Goal: Task Accomplishment & Management: Use online tool/utility

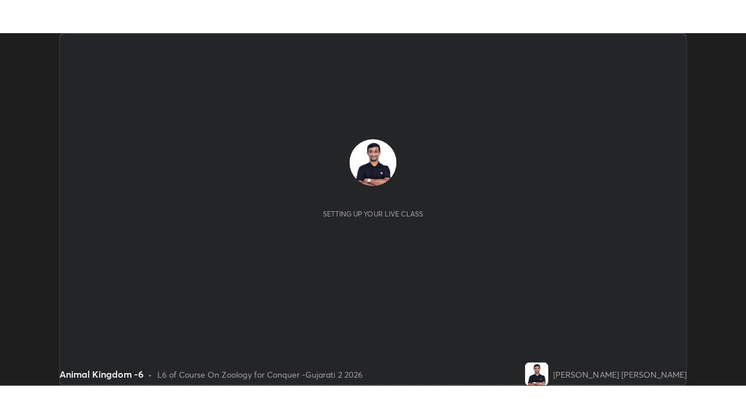
scroll to position [351, 740]
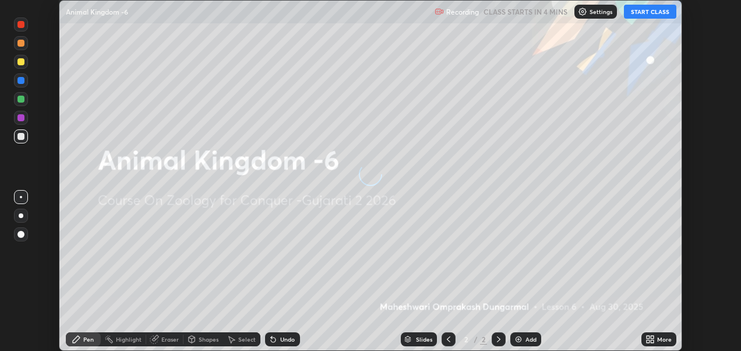
click at [647, 14] on button "START CLASS" at bounding box center [650, 12] width 52 height 14
click at [652, 341] on icon at bounding box center [652, 341] width 3 height 3
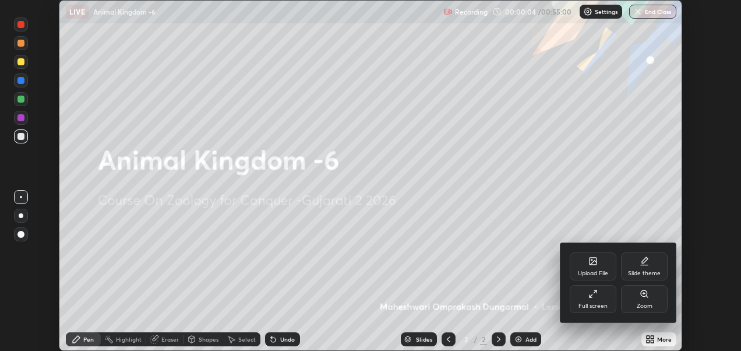
click at [593, 295] on icon at bounding box center [592, 293] width 9 height 9
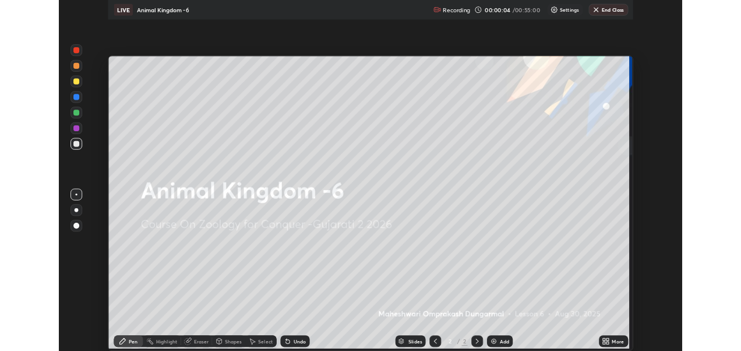
scroll to position [419, 746]
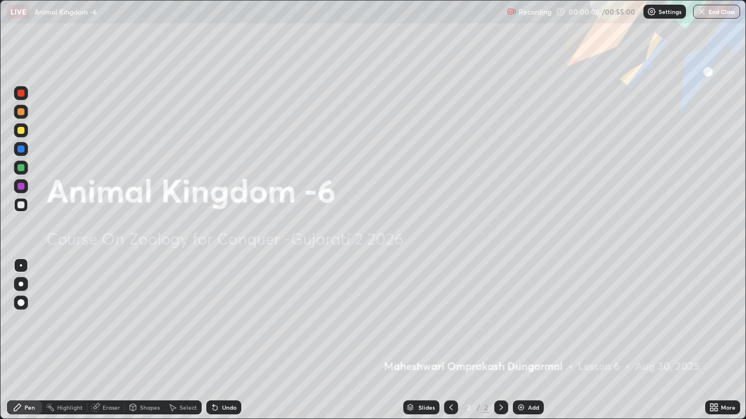
click at [712, 350] on icon at bounding box center [713, 407] width 9 height 9
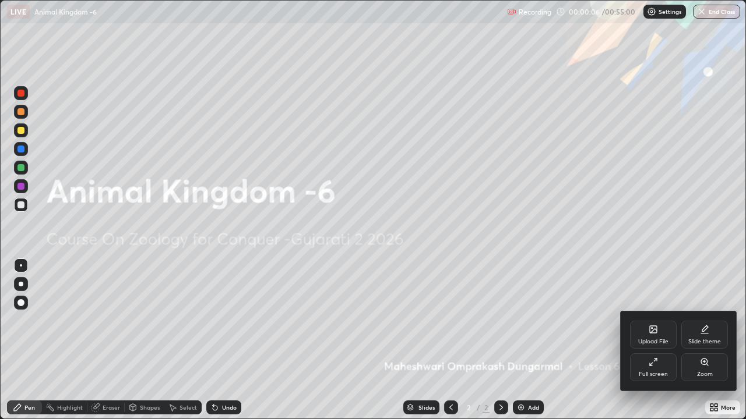
click at [651, 331] on icon at bounding box center [652, 329] width 7 height 7
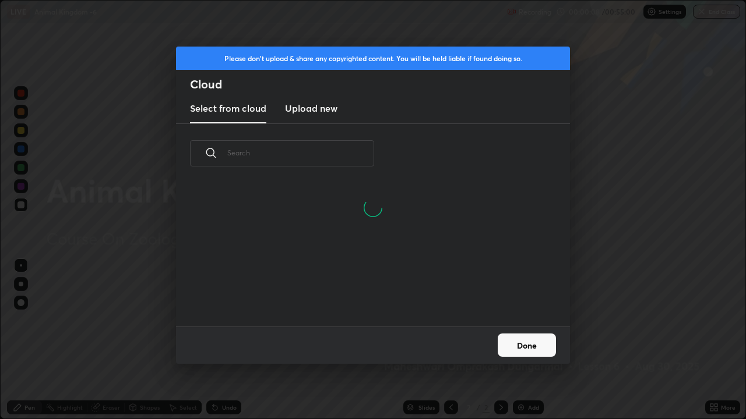
click at [323, 105] on h3 "Upload new" at bounding box center [311, 108] width 52 height 14
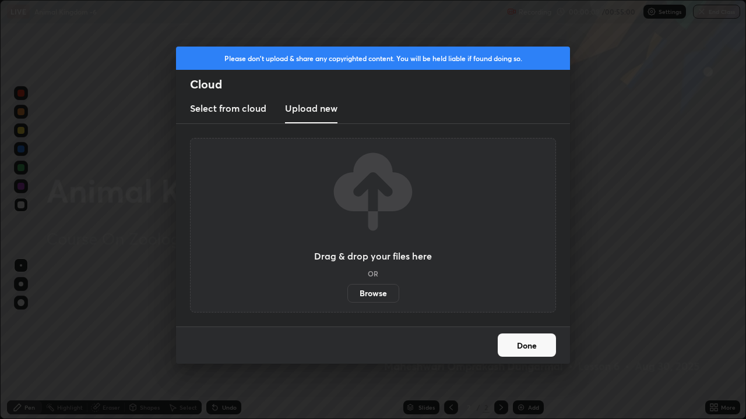
click at [375, 292] on label "Browse" at bounding box center [373, 293] width 52 height 19
click at [347, 292] on input "Browse" at bounding box center [347, 293] width 0 height 19
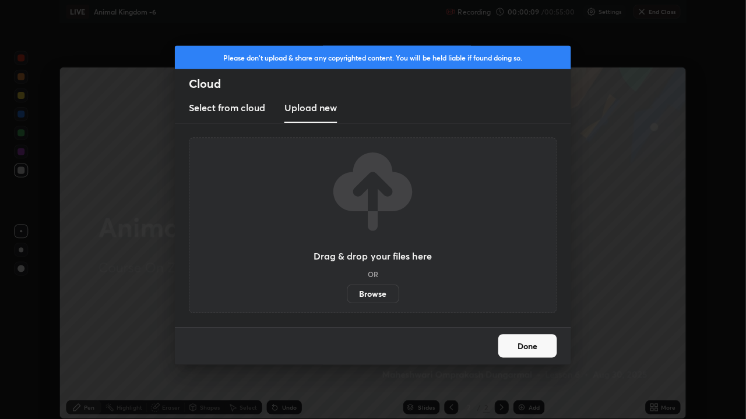
scroll to position [57896, 57505]
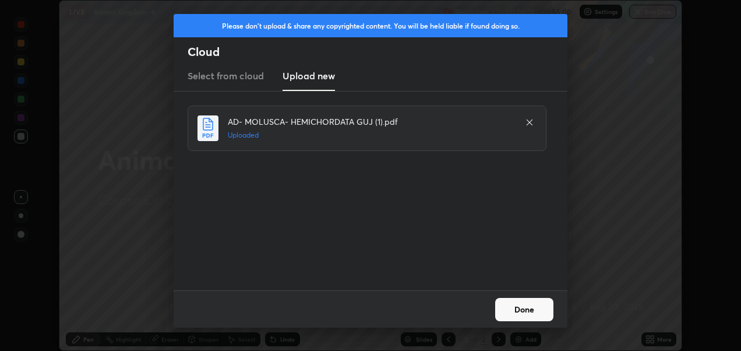
click at [515, 311] on button "Done" at bounding box center [524, 309] width 58 height 23
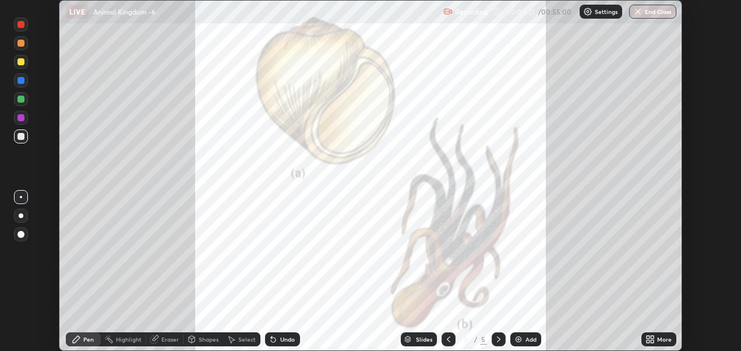
click at [652, 337] on icon at bounding box center [652, 336] width 3 height 3
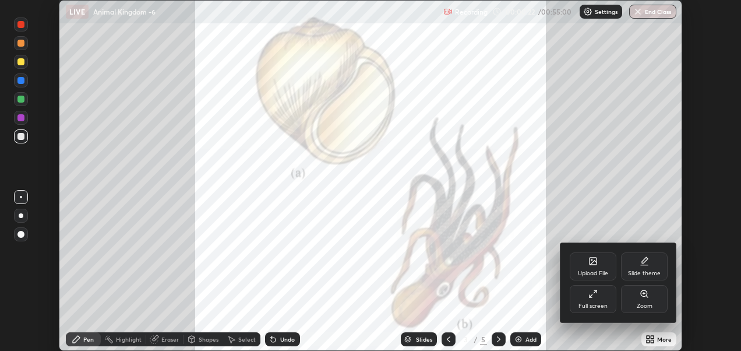
click at [592, 291] on icon at bounding box center [592, 293] width 9 height 9
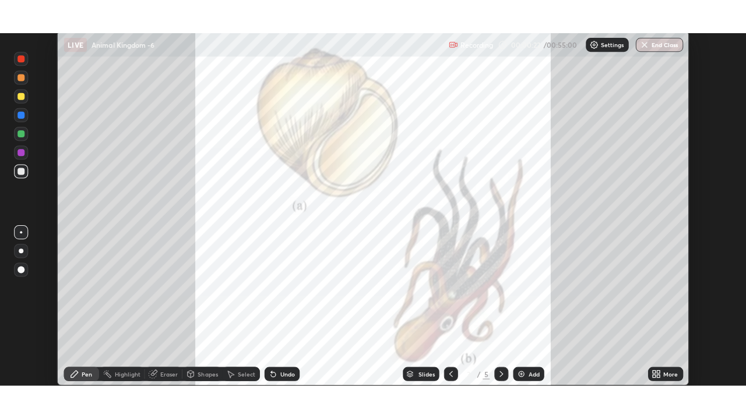
scroll to position [419, 746]
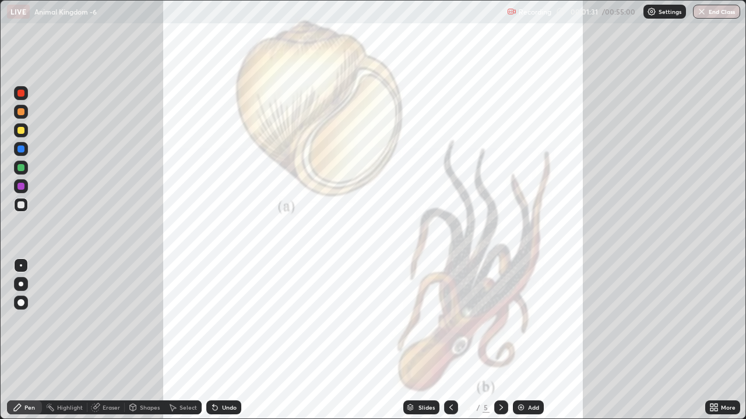
click at [21, 264] on div at bounding box center [21, 265] width 2 height 2
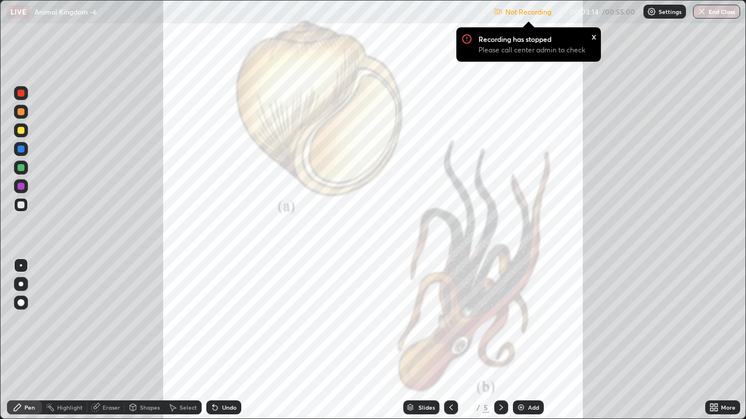
click at [561, 45] on p "Please call center admin to check" at bounding box center [531, 49] width 107 height 9
click at [531, 47] on p "Please call center admin to check" at bounding box center [531, 49] width 107 height 9
click at [668, 9] on p "Settings" at bounding box center [669, 12] width 23 height 6
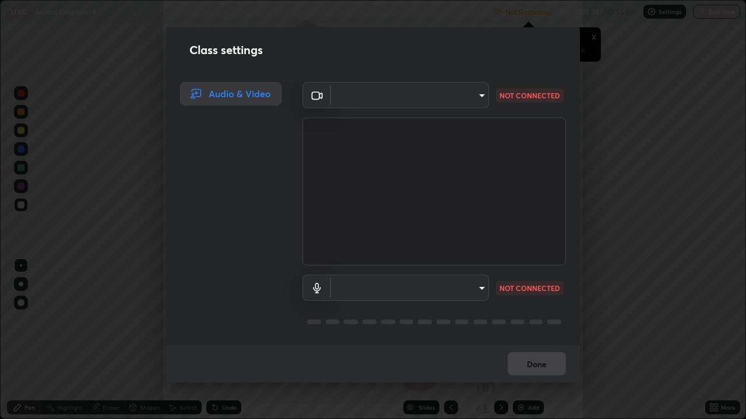
type input "2d2e2489656aed81fa1717d56b5087f64160cedd5dfe9d71df32aea02503d73d"
type input "a95a90ee6d6f877d55e4c92cb4d3098e1481e51262209446e213ed0ce42662d9"
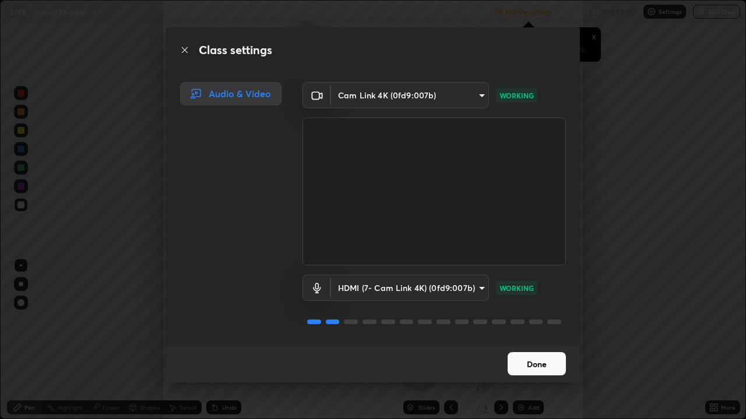
click at [544, 350] on button "Done" at bounding box center [536, 363] width 58 height 23
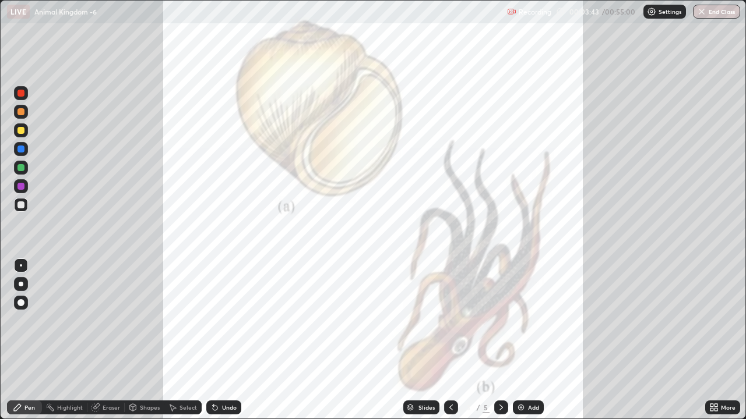
click at [518, 350] on img at bounding box center [520, 407] width 9 height 9
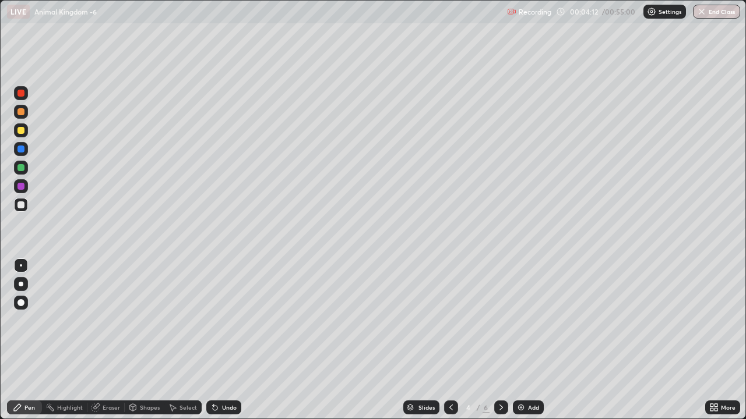
click at [217, 350] on icon at bounding box center [214, 407] width 9 height 9
click at [213, 350] on icon at bounding box center [215, 408] width 5 height 5
click at [19, 135] on div at bounding box center [21, 130] width 14 height 14
click at [19, 114] on div at bounding box center [20, 111] width 7 height 7
click at [19, 169] on div at bounding box center [20, 167] width 7 height 7
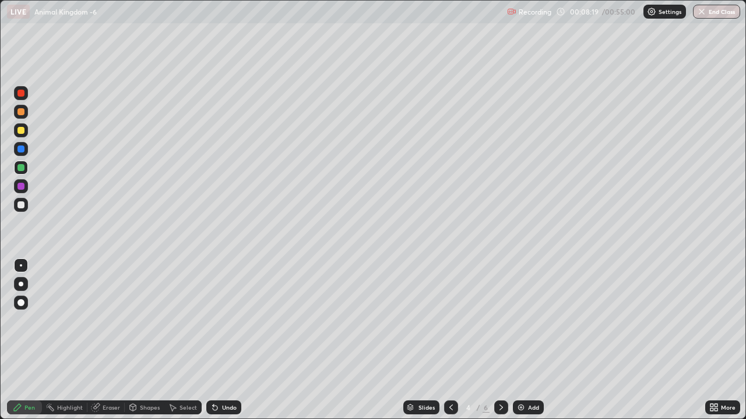
click at [24, 132] on div at bounding box center [20, 130] width 7 height 7
click at [521, 350] on img at bounding box center [520, 407] width 9 height 9
click at [22, 205] on div at bounding box center [20, 205] width 7 height 7
click at [172, 350] on icon at bounding box center [173, 408] width 6 height 7
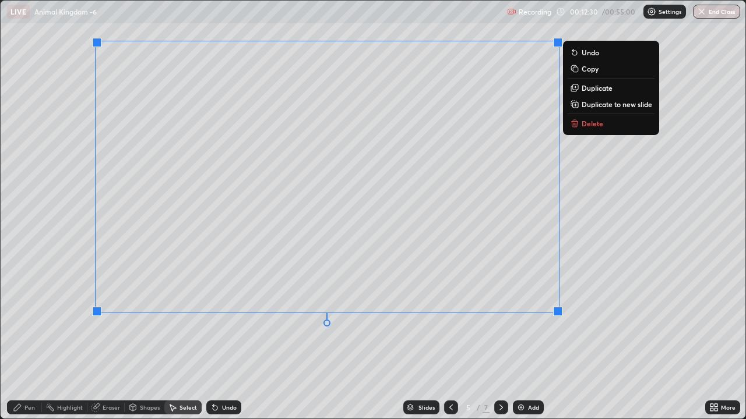
click at [586, 69] on p "Copy" at bounding box center [589, 68] width 17 height 9
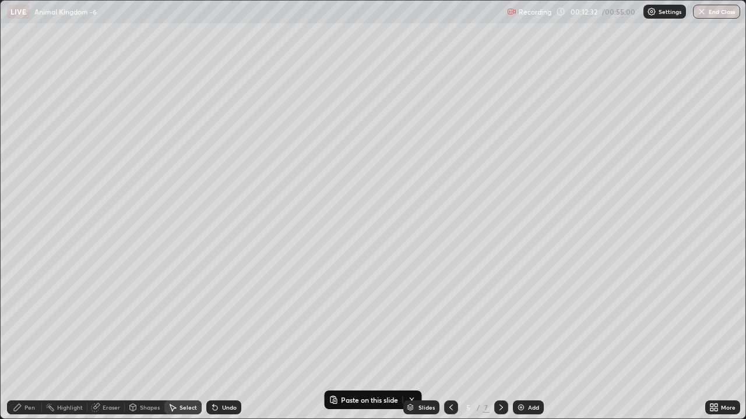
click at [500, 350] on icon at bounding box center [500, 407] width 9 height 9
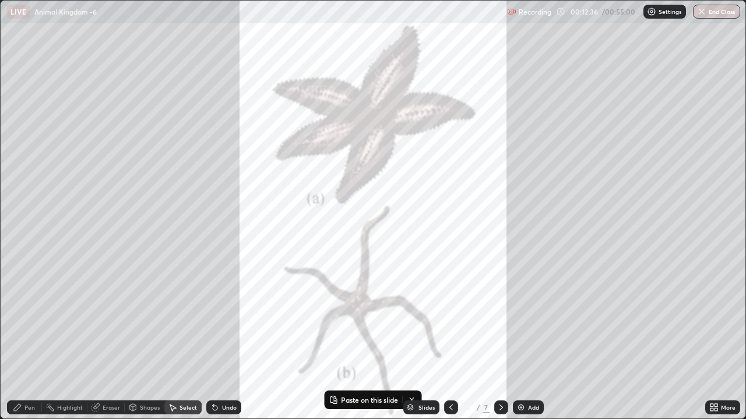
click at [520, 350] on img at bounding box center [520, 407] width 9 height 9
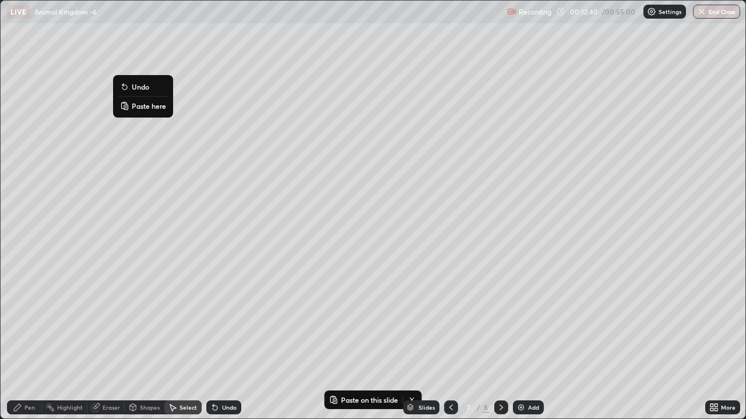
click at [136, 111] on button "Paste here" at bounding box center [143, 106] width 51 height 14
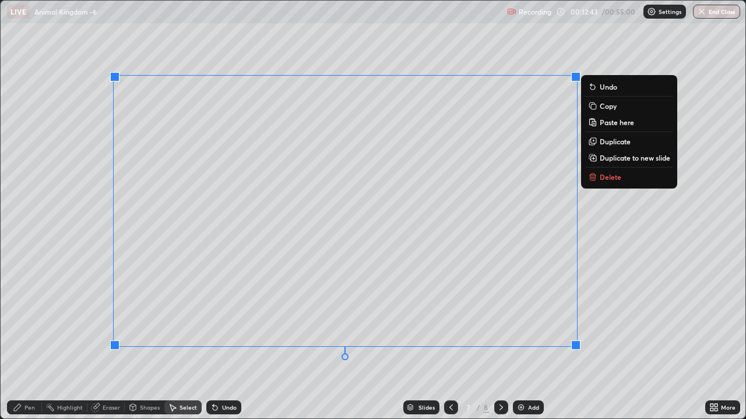
click at [628, 303] on div "0 ° Undo Copy Paste here Duplicate Duplicate to new slide Delete" at bounding box center [373, 210] width 744 height 418
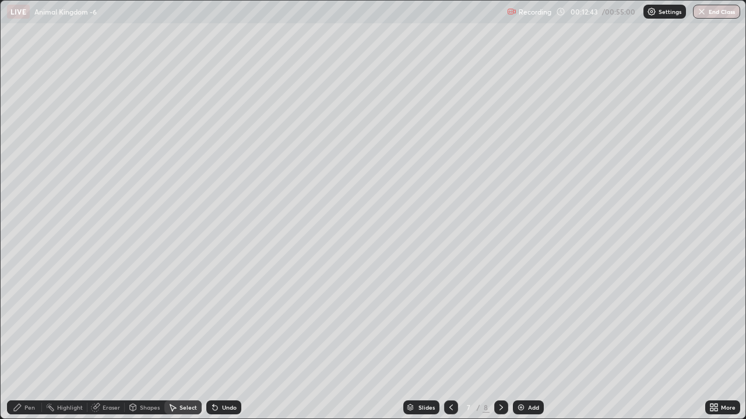
click at [501, 350] on icon at bounding box center [500, 407] width 9 height 9
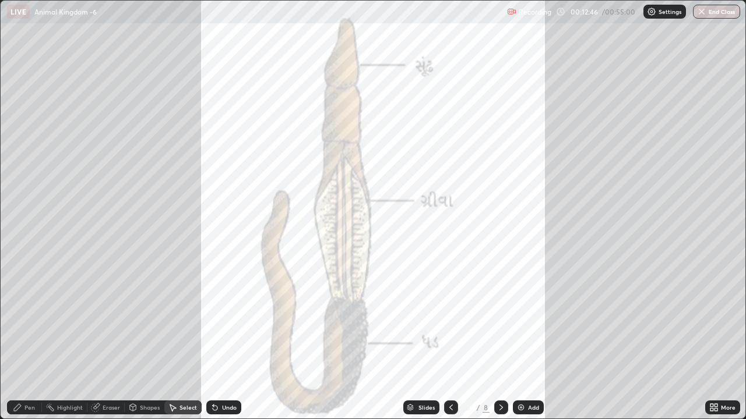
click at [520, 350] on img at bounding box center [520, 407] width 9 height 9
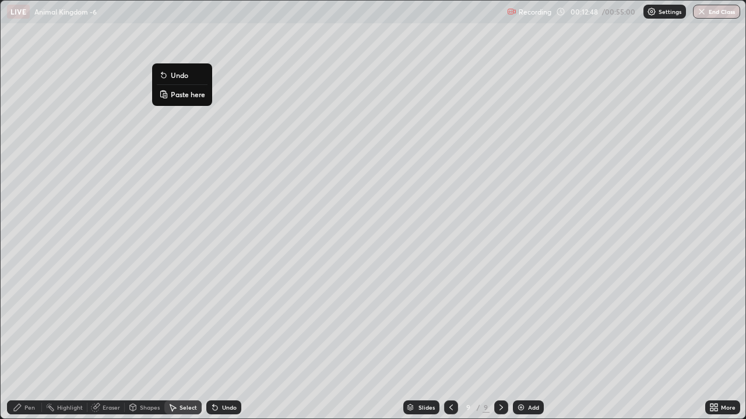
click at [185, 93] on p "Paste here" at bounding box center [188, 94] width 34 height 9
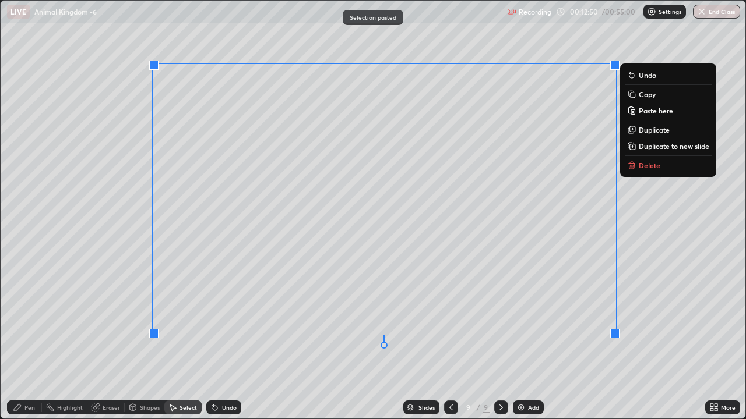
click at [98, 210] on div "0 ° Undo Copy Paste here Duplicate Duplicate to new slide Delete" at bounding box center [373, 210] width 744 height 418
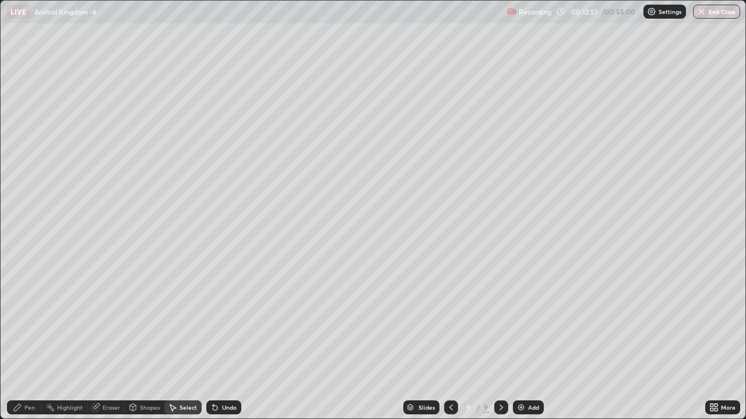
click at [416, 350] on div "Slides" at bounding box center [421, 408] width 36 height 14
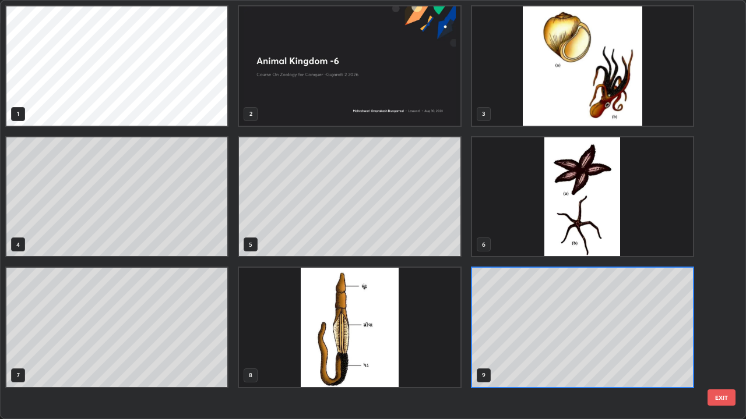
scroll to position [415, 739]
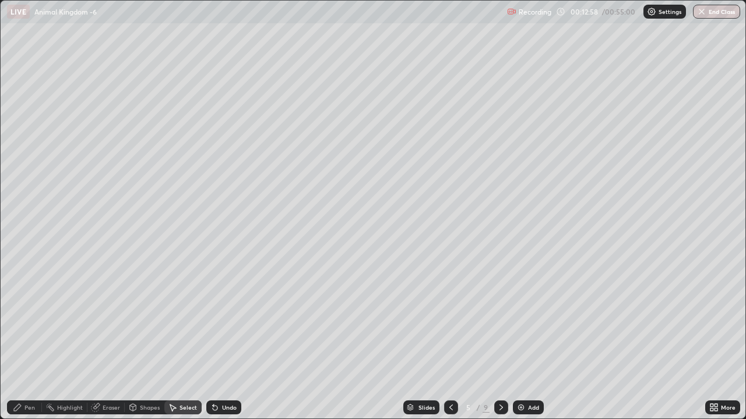
click at [19, 350] on icon at bounding box center [17, 407] width 9 height 9
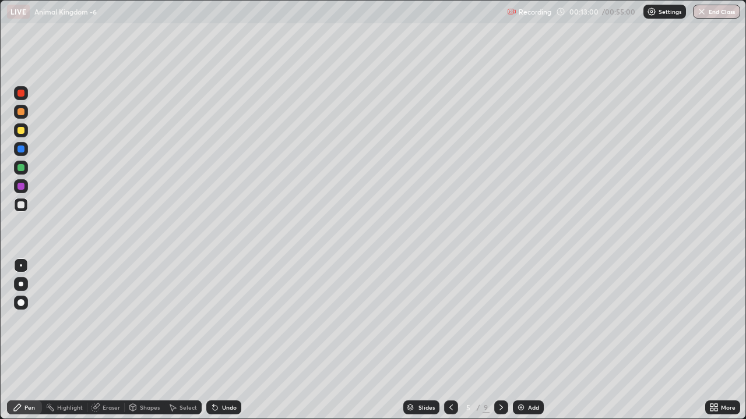
click at [22, 284] on div at bounding box center [21, 284] width 5 height 5
click at [19, 129] on div at bounding box center [20, 130] width 7 height 7
click at [26, 111] on div at bounding box center [21, 112] width 14 height 14
click at [217, 350] on icon at bounding box center [214, 407] width 9 height 9
click at [22, 132] on div at bounding box center [20, 130] width 7 height 7
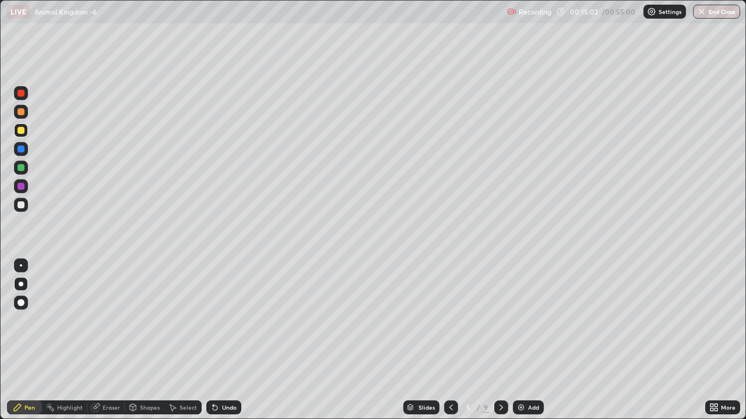
click at [20, 112] on div at bounding box center [20, 111] width 7 height 7
click at [209, 350] on div "Undo" at bounding box center [223, 408] width 35 height 14
click at [213, 350] on icon at bounding box center [215, 408] width 5 height 5
click at [23, 204] on div at bounding box center [20, 205] width 7 height 7
click at [23, 169] on div at bounding box center [20, 167] width 7 height 7
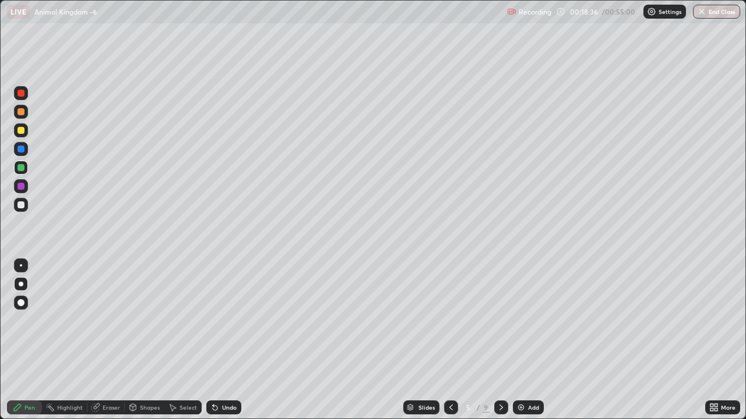
click at [18, 112] on div at bounding box center [20, 111] width 7 height 7
click at [26, 263] on div at bounding box center [21, 266] width 14 height 14
click at [21, 266] on div at bounding box center [21, 265] width 2 height 2
click at [26, 206] on div at bounding box center [21, 205] width 14 height 14
click at [498, 350] on icon at bounding box center [500, 407] width 9 height 9
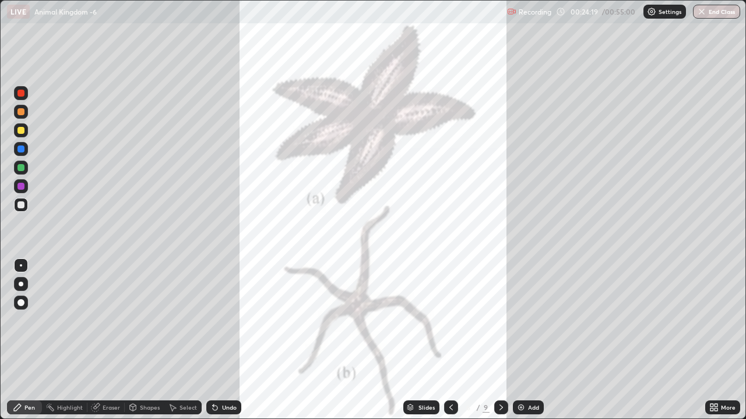
click at [20, 204] on div at bounding box center [20, 205] width 7 height 7
click at [139, 350] on div "Shapes" at bounding box center [145, 408] width 40 height 14
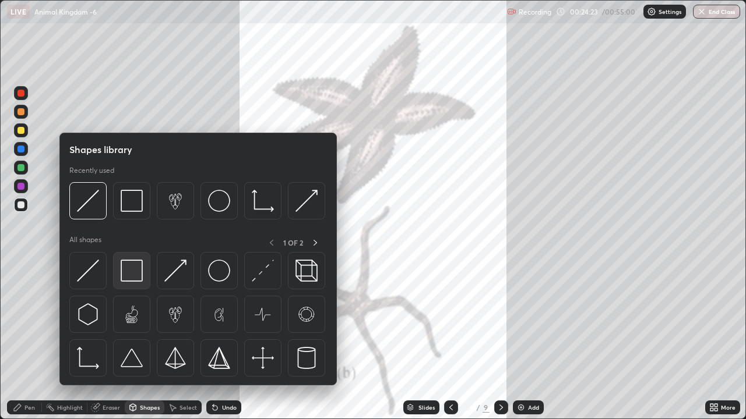
click at [128, 275] on img at bounding box center [132, 271] width 22 height 22
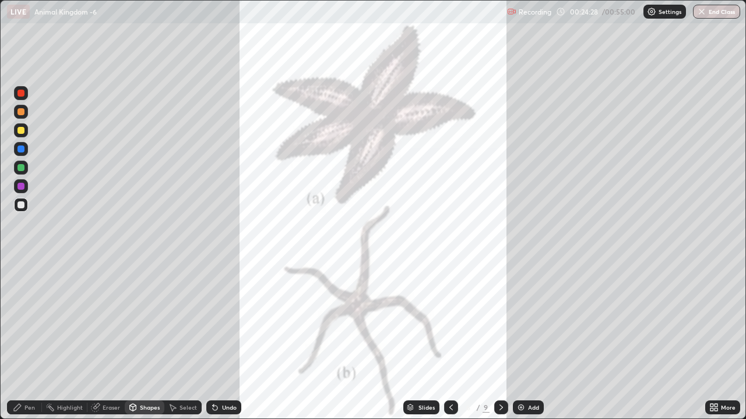
click at [26, 350] on div "Pen" at bounding box center [24, 408] width 35 height 14
click at [21, 208] on div at bounding box center [20, 205] width 7 height 7
click at [499, 350] on icon at bounding box center [500, 407] width 9 height 9
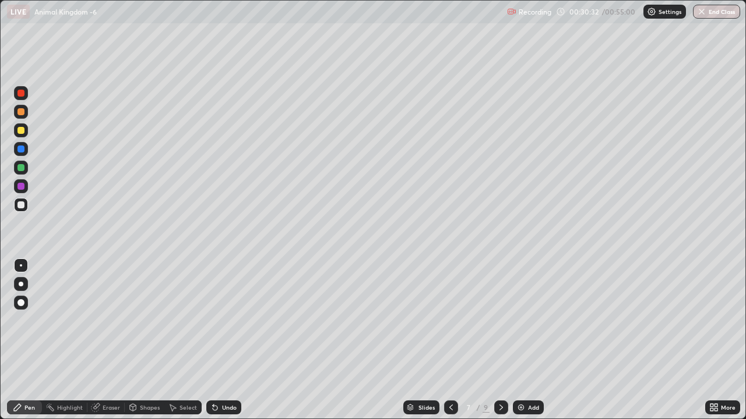
click at [21, 168] on div at bounding box center [20, 167] width 7 height 7
click at [174, 350] on icon at bounding box center [173, 408] width 6 height 7
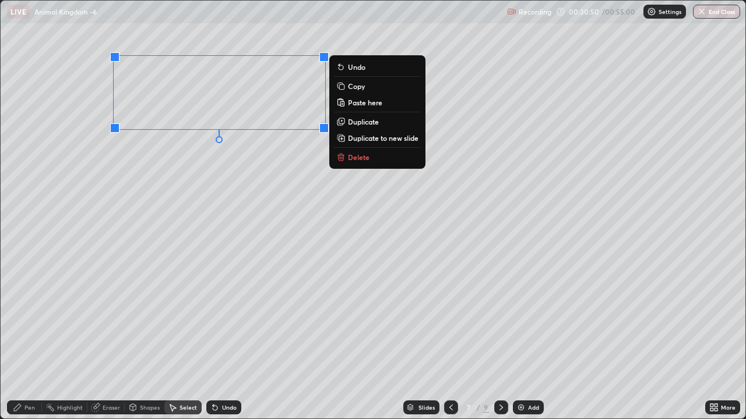
click at [266, 199] on div "0 ° Undo Copy Paste here Duplicate Duplicate to new slide Delete" at bounding box center [373, 210] width 744 height 418
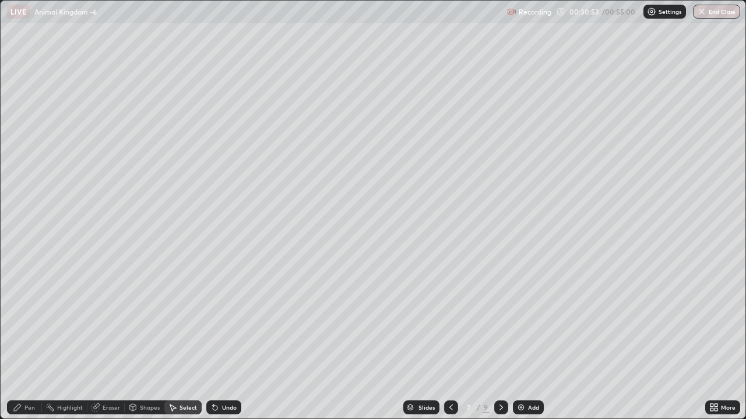
click at [21, 350] on icon at bounding box center [17, 407] width 9 height 9
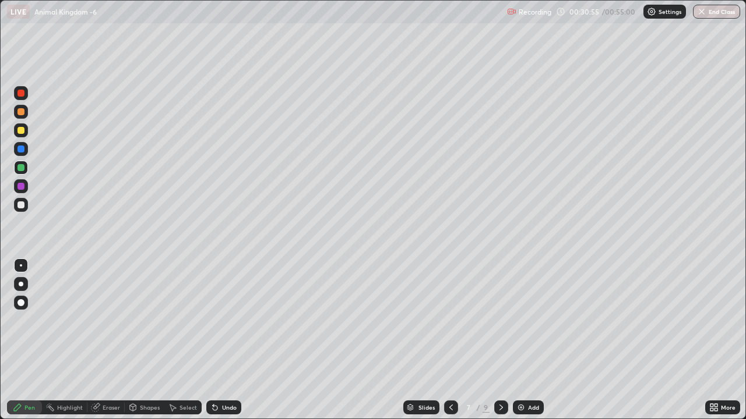
click at [20, 129] on div at bounding box center [20, 130] width 7 height 7
click at [22, 152] on div at bounding box center [20, 149] width 7 height 7
click at [22, 130] on div at bounding box center [20, 130] width 7 height 7
click at [108, 350] on div "Eraser" at bounding box center [105, 408] width 37 height 14
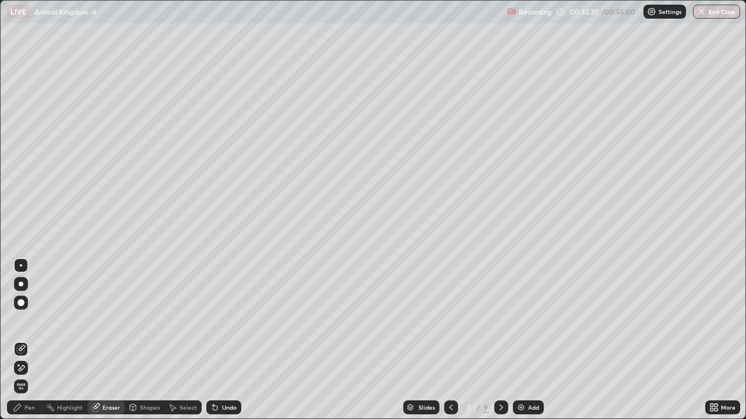
click at [29, 350] on div "Pen" at bounding box center [24, 408] width 35 height 14
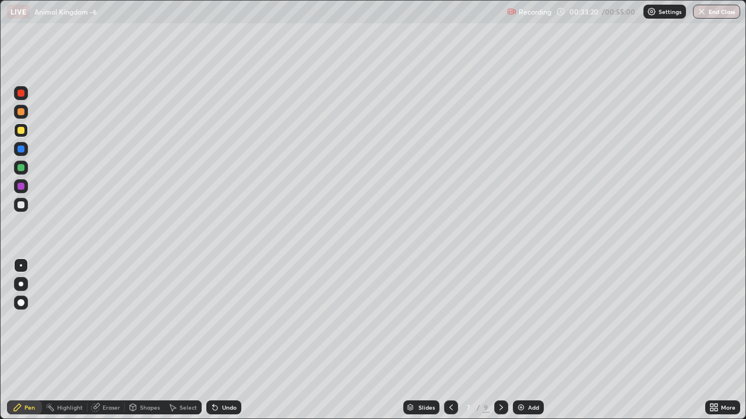
click at [22, 169] on div at bounding box center [20, 167] width 7 height 7
click at [26, 281] on div at bounding box center [21, 284] width 14 height 14
click at [21, 284] on div at bounding box center [21, 284] width 5 height 5
click at [20, 211] on div at bounding box center [21, 205] width 14 height 14
click at [500, 350] on icon at bounding box center [500, 407] width 9 height 9
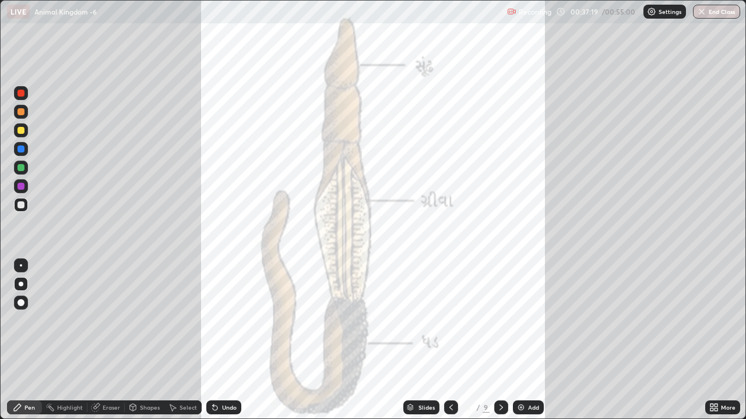
click at [21, 264] on div at bounding box center [21, 265] width 2 height 2
click at [133, 350] on icon at bounding box center [133, 409] width 0 height 4
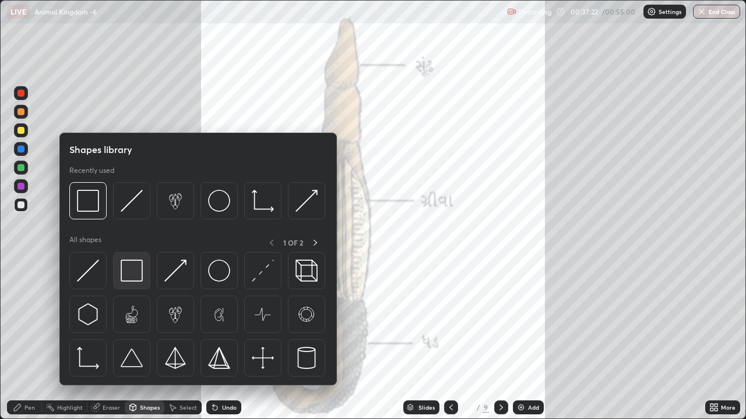
click at [133, 274] on img at bounding box center [132, 271] width 22 height 22
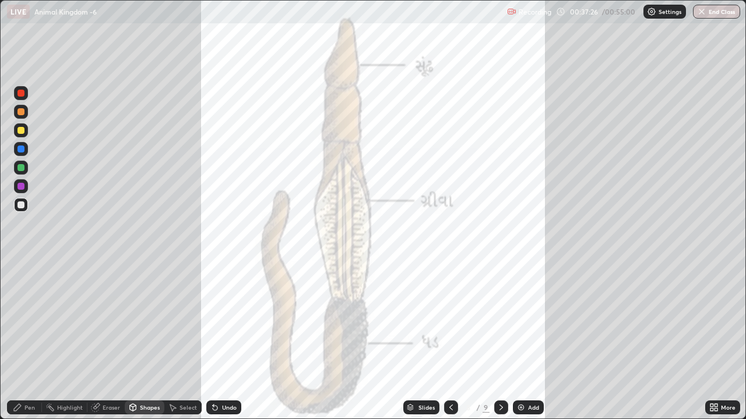
click at [24, 350] on div "Pen" at bounding box center [24, 408] width 35 height 14
click at [22, 284] on div at bounding box center [21, 284] width 5 height 5
click at [210, 350] on div "Undo" at bounding box center [223, 408] width 35 height 14
click at [19, 186] on div at bounding box center [20, 186] width 7 height 7
click at [21, 130] on div at bounding box center [20, 130] width 7 height 7
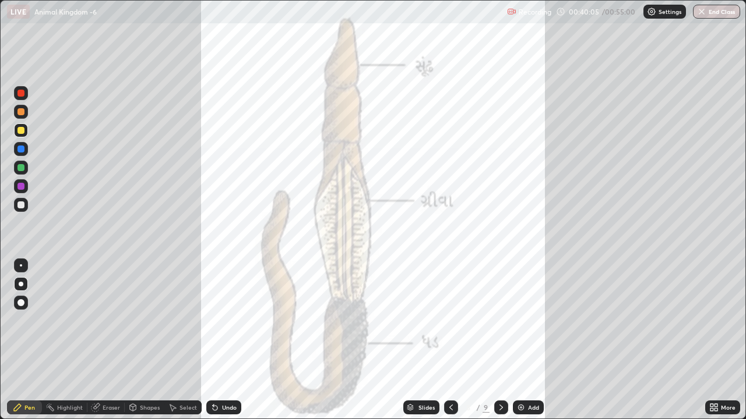
click at [17, 109] on div at bounding box center [21, 112] width 14 height 14
click at [522, 350] on img at bounding box center [520, 407] width 9 height 9
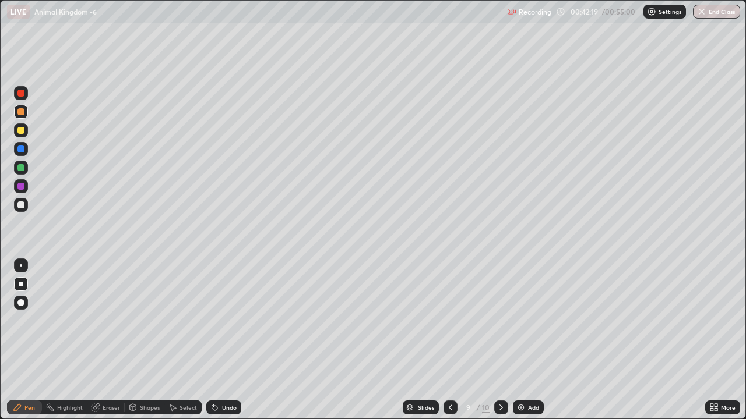
click at [500, 350] on icon at bounding box center [500, 407] width 9 height 9
click at [17, 203] on div at bounding box center [20, 205] width 7 height 7
click at [20, 130] on div at bounding box center [20, 130] width 7 height 7
click at [449, 350] on icon at bounding box center [450, 407] width 9 height 9
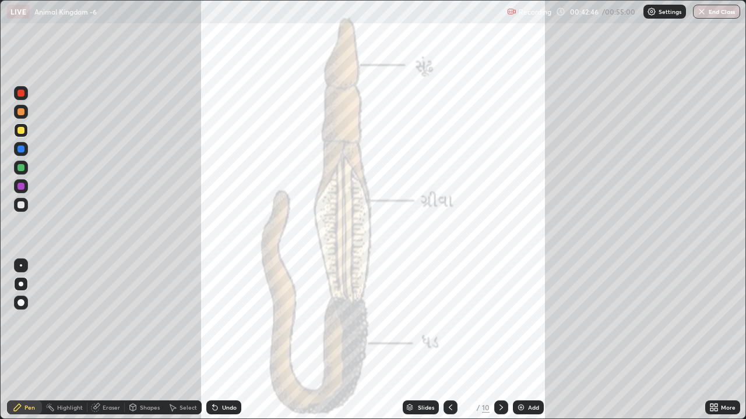
click at [496, 350] on div at bounding box center [501, 408] width 14 height 14
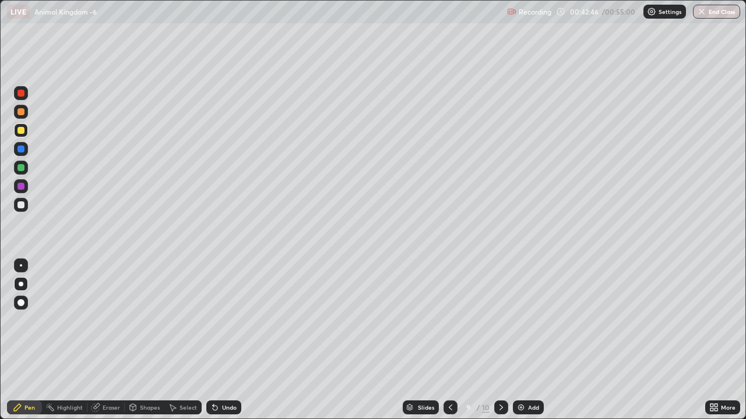
click at [499, 350] on icon at bounding box center [500, 408] width 3 height 6
click at [23, 207] on div at bounding box center [20, 205] width 7 height 7
click at [27, 171] on div at bounding box center [21, 168] width 14 height 14
click at [518, 350] on img at bounding box center [520, 407] width 9 height 9
click at [18, 205] on div at bounding box center [20, 205] width 7 height 7
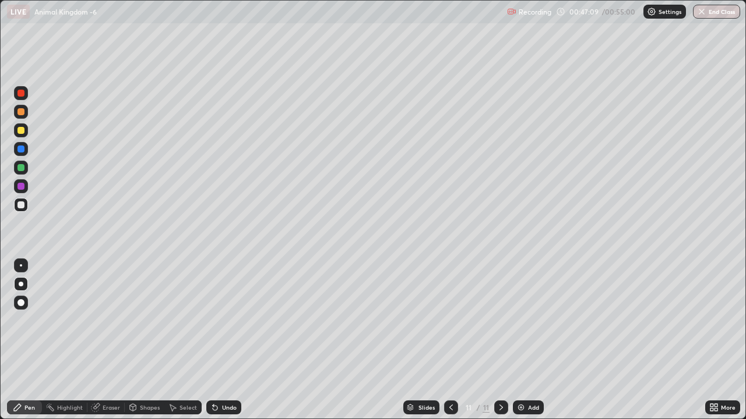
click at [21, 266] on div at bounding box center [21, 265] width 2 height 2
click at [221, 350] on div "Undo" at bounding box center [223, 408] width 35 height 14
click at [21, 133] on div at bounding box center [20, 130] width 7 height 7
click at [19, 185] on div at bounding box center [20, 186] width 7 height 7
click at [18, 94] on div at bounding box center [20, 93] width 7 height 7
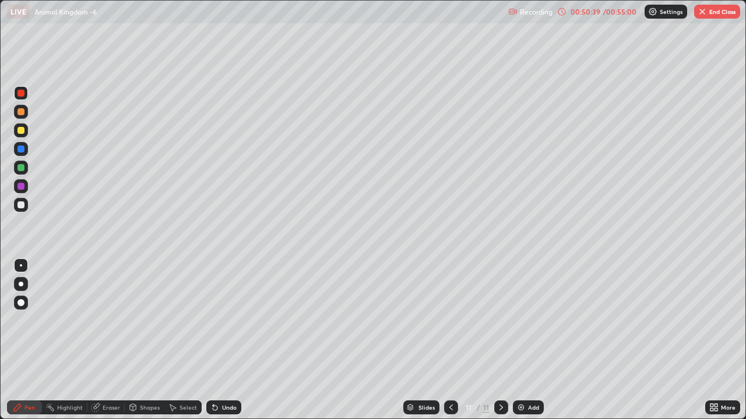
click at [63, 350] on div "Highlight" at bounding box center [70, 408] width 26 height 6
click at [24, 350] on div "Pen" at bounding box center [29, 408] width 10 height 6
click at [19, 303] on div at bounding box center [20, 302] width 7 height 7
click at [21, 266] on div at bounding box center [21, 265] width 2 height 2
click at [20, 130] on div at bounding box center [20, 130] width 7 height 7
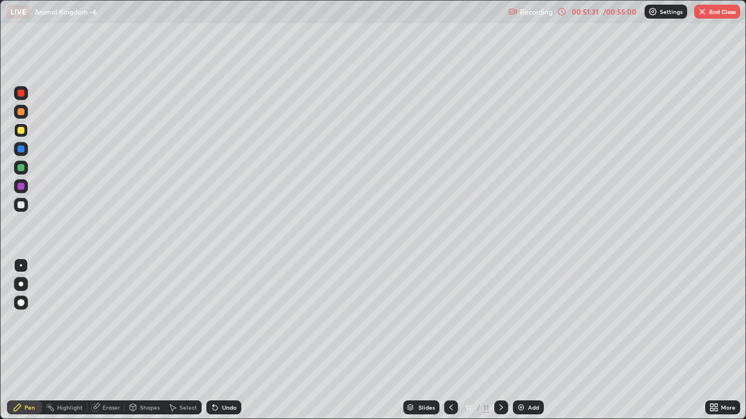
click at [20, 167] on div at bounding box center [20, 167] width 7 height 7
click at [187, 350] on div "Select" at bounding box center [187, 408] width 17 height 6
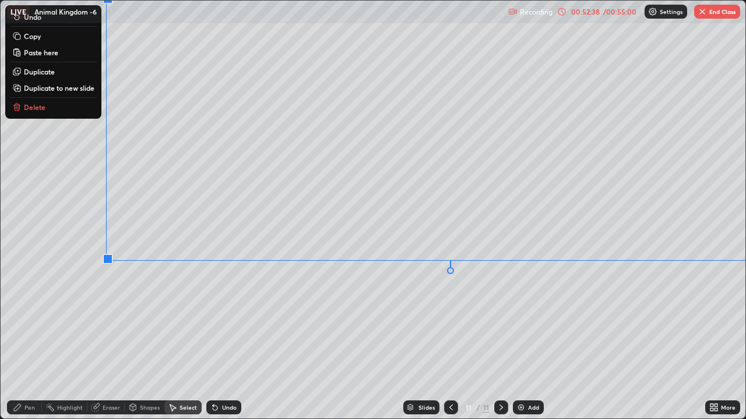
click at [213, 350] on icon at bounding box center [215, 408] width 5 height 5
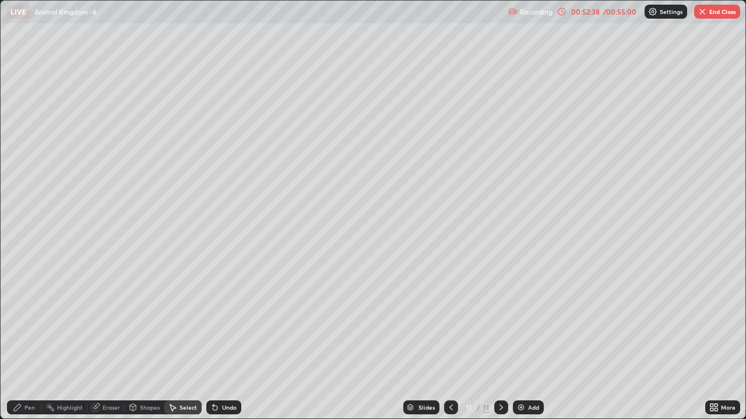
click at [214, 350] on div "Undo" at bounding box center [223, 408] width 35 height 14
click at [213, 350] on icon at bounding box center [215, 408] width 5 height 5
click at [73, 330] on div "0 ° Undo Copy Paste here Duplicate Duplicate to new slide Delete" at bounding box center [373, 210] width 744 height 418
click at [20, 350] on icon at bounding box center [17, 407] width 9 height 9
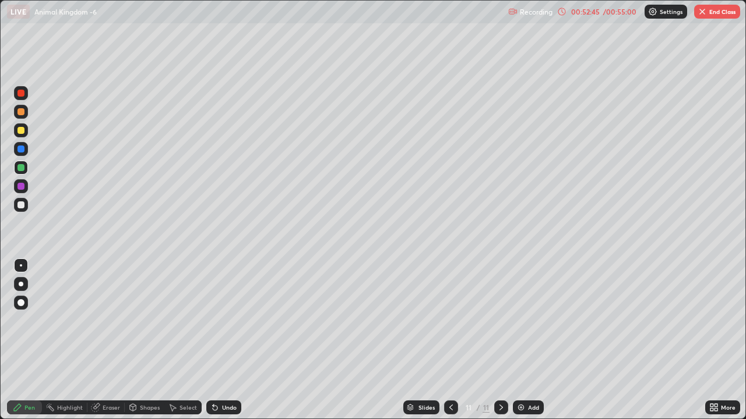
click at [174, 350] on icon at bounding box center [173, 408] width 6 height 7
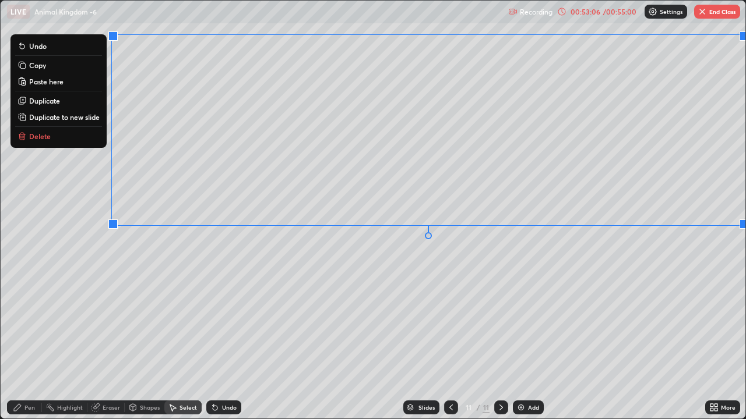
click at [363, 263] on div "0 ° Undo Copy Paste here Duplicate Duplicate to new slide Delete" at bounding box center [373, 210] width 744 height 418
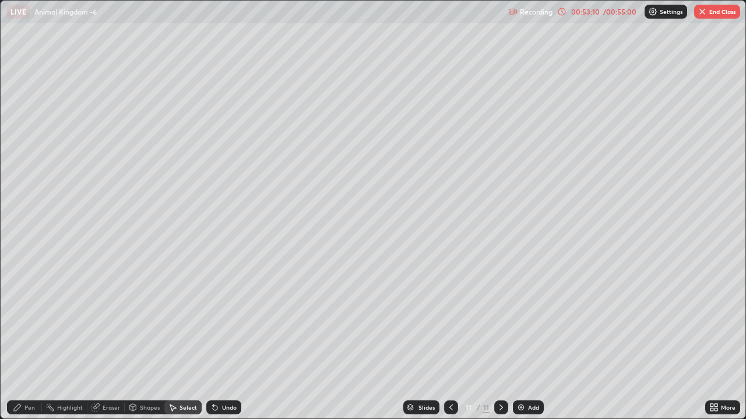
click at [128, 350] on icon at bounding box center [132, 407] width 9 height 9
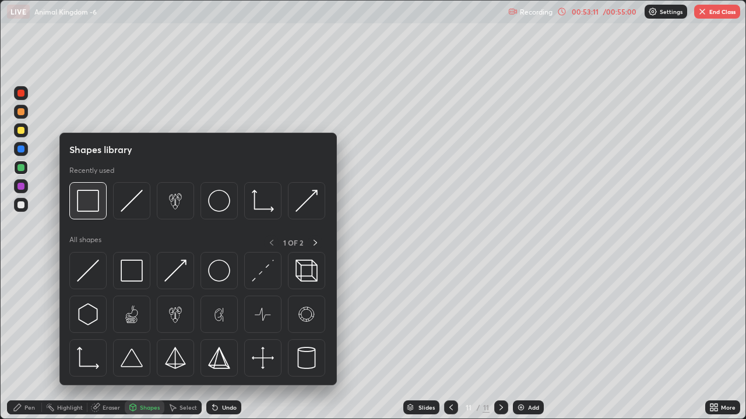
click at [86, 205] on img at bounding box center [88, 201] width 22 height 22
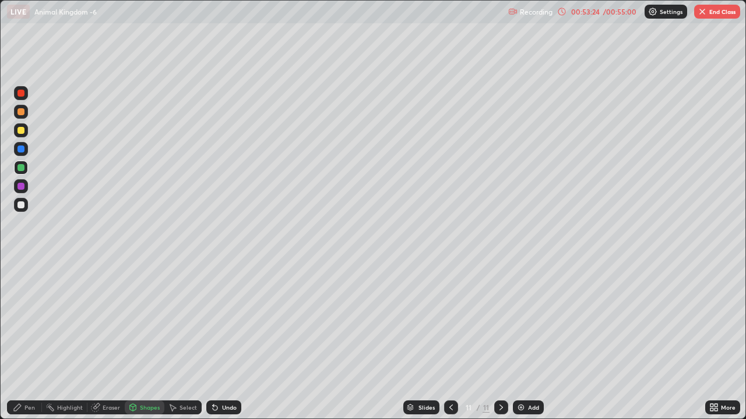
click at [22, 350] on div "Pen" at bounding box center [24, 408] width 35 height 14
click at [20, 303] on div at bounding box center [20, 302] width 7 height 7
click at [63, 350] on div "Highlight" at bounding box center [70, 408] width 26 height 6
click at [21, 189] on div at bounding box center [20, 186] width 7 height 7
click at [131, 350] on icon at bounding box center [133, 407] width 6 height 7
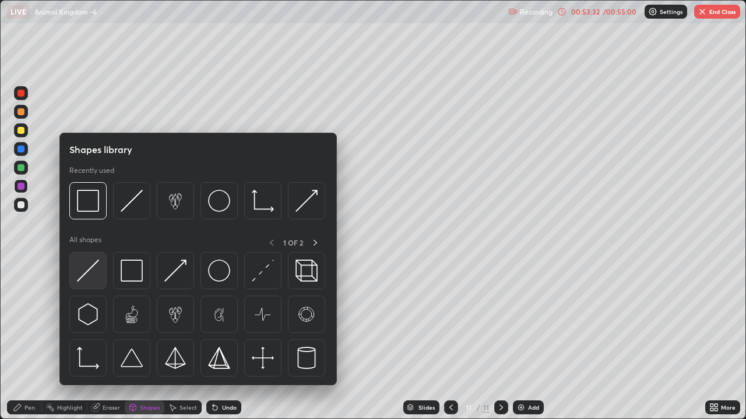
click at [87, 274] on img at bounding box center [88, 271] width 22 height 22
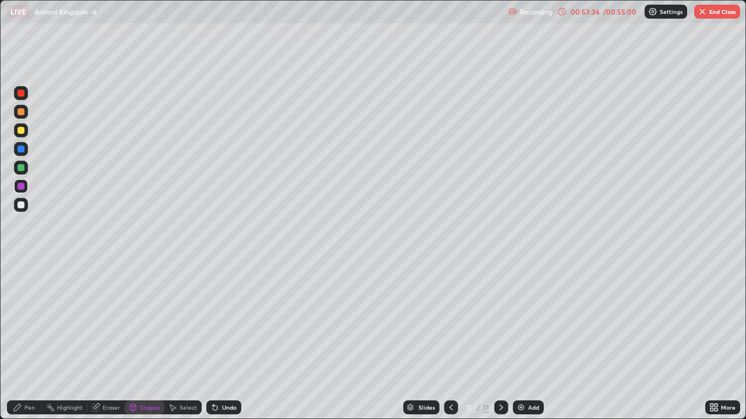
click at [26, 350] on div "Pen" at bounding box center [29, 408] width 10 height 6
click at [19, 270] on div at bounding box center [21, 266] width 14 height 14
click at [17, 207] on div at bounding box center [20, 205] width 7 height 7
click at [595, 12] on div "00:54:07" at bounding box center [584, 11] width 33 height 7
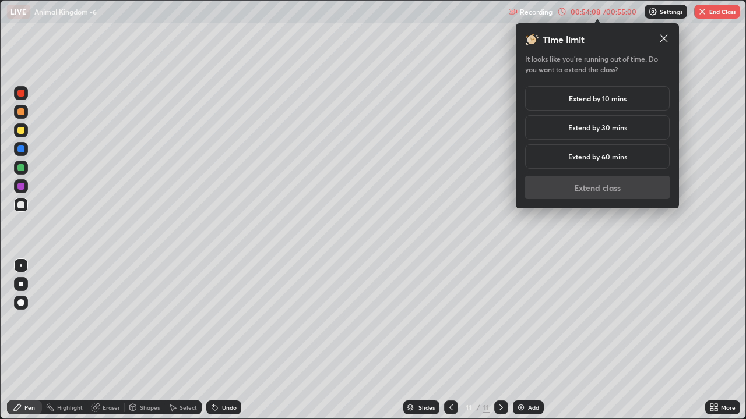
click at [601, 101] on h5 "Extend by 10 mins" at bounding box center [597, 98] width 58 height 10
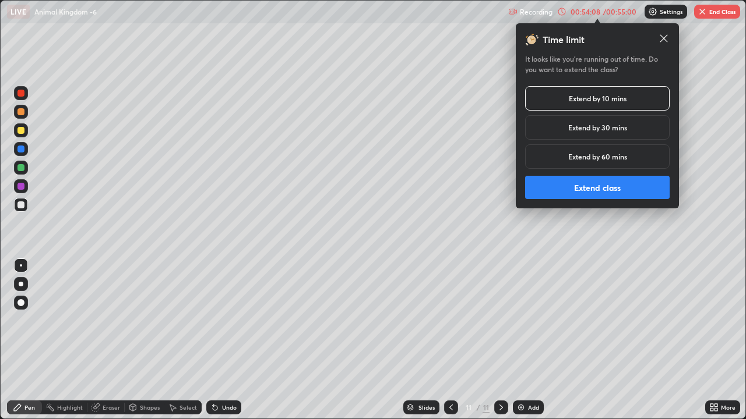
click at [596, 185] on button "Extend class" at bounding box center [597, 187] width 144 height 23
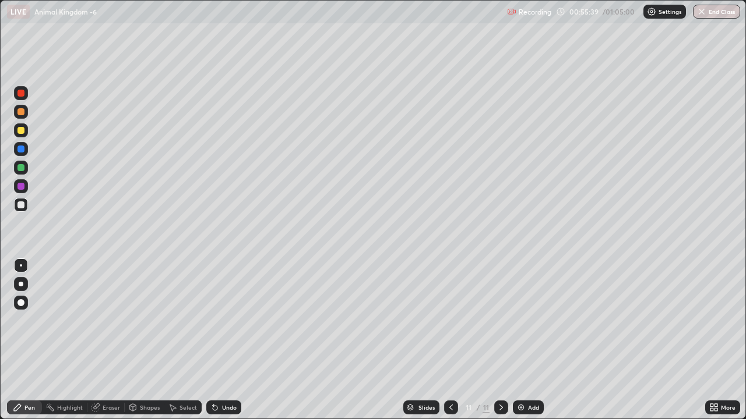
click at [23, 166] on div at bounding box center [20, 167] width 7 height 7
click at [712, 16] on button "End Class" at bounding box center [716, 12] width 47 height 14
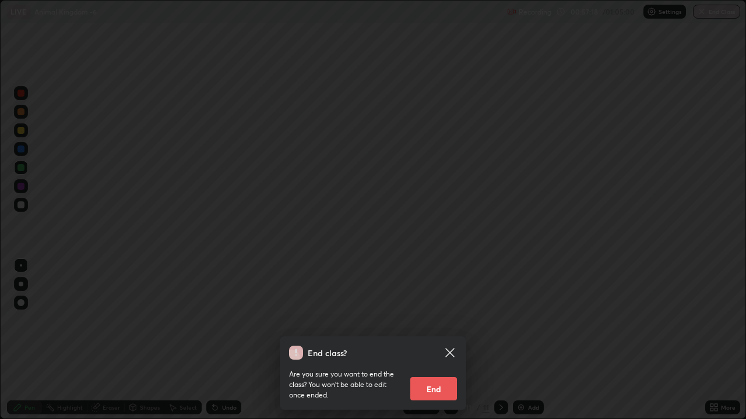
click at [446, 350] on button "End" at bounding box center [433, 388] width 47 height 23
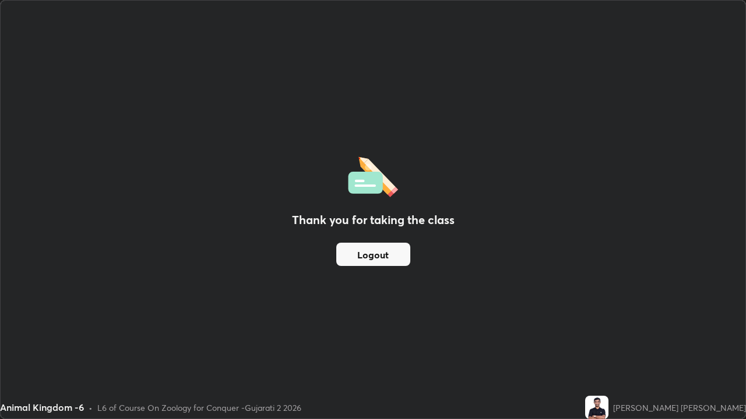
click at [379, 256] on button "Logout" at bounding box center [373, 254] width 74 height 23
